Goal: Information Seeking & Learning: Understand process/instructions

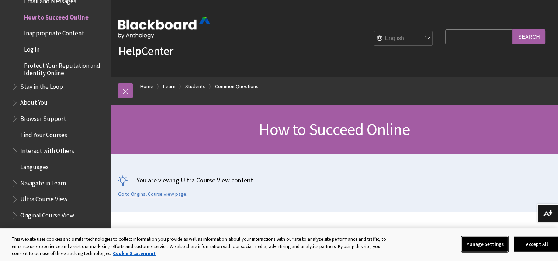
click at [497, 243] on button "Manage Settings" at bounding box center [485, 243] width 46 height 15
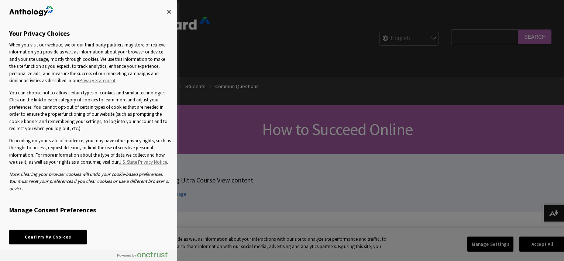
click at [51, 240] on button "Confirm My Choices" at bounding box center [47, 237] width 77 height 14
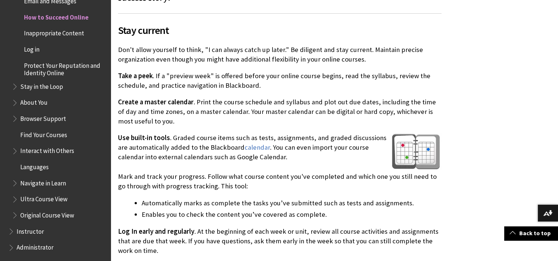
scroll to position [332, 0]
click at [245, 148] on link "calendar" at bounding box center [257, 147] width 25 height 9
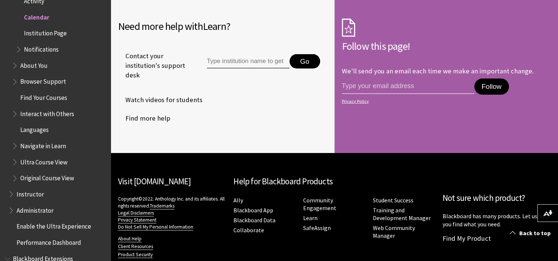
scroll to position [2302, 0]
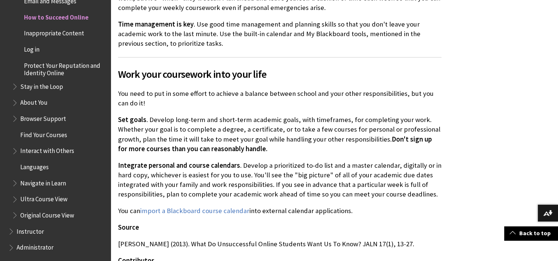
scroll to position [848, 0]
